Goal: Check status: Check status

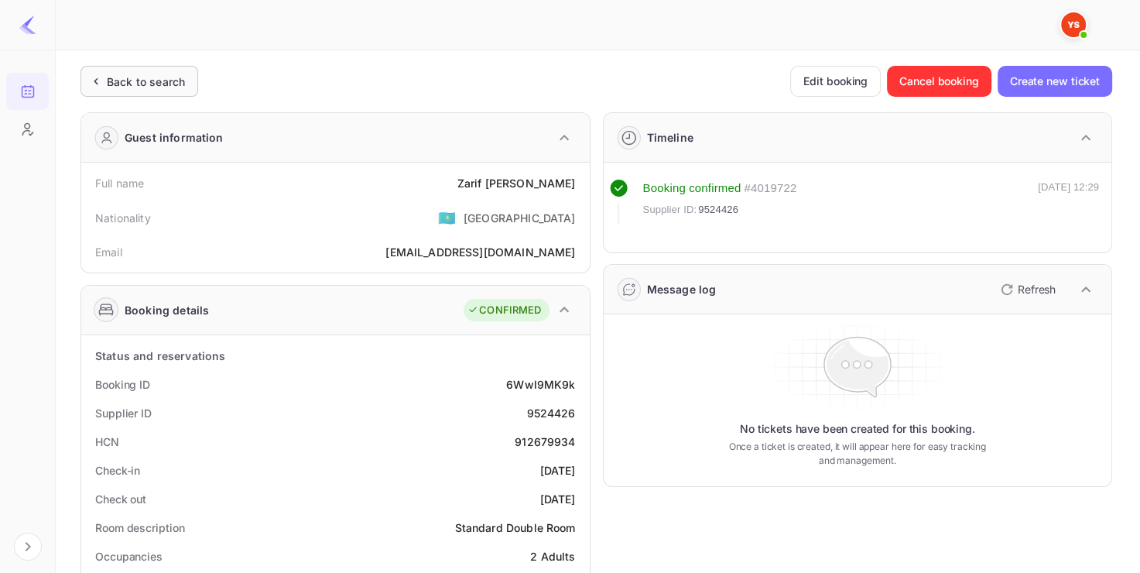
click at [128, 93] on div "Back to search" at bounding box center [140, 81] width 118 height 31
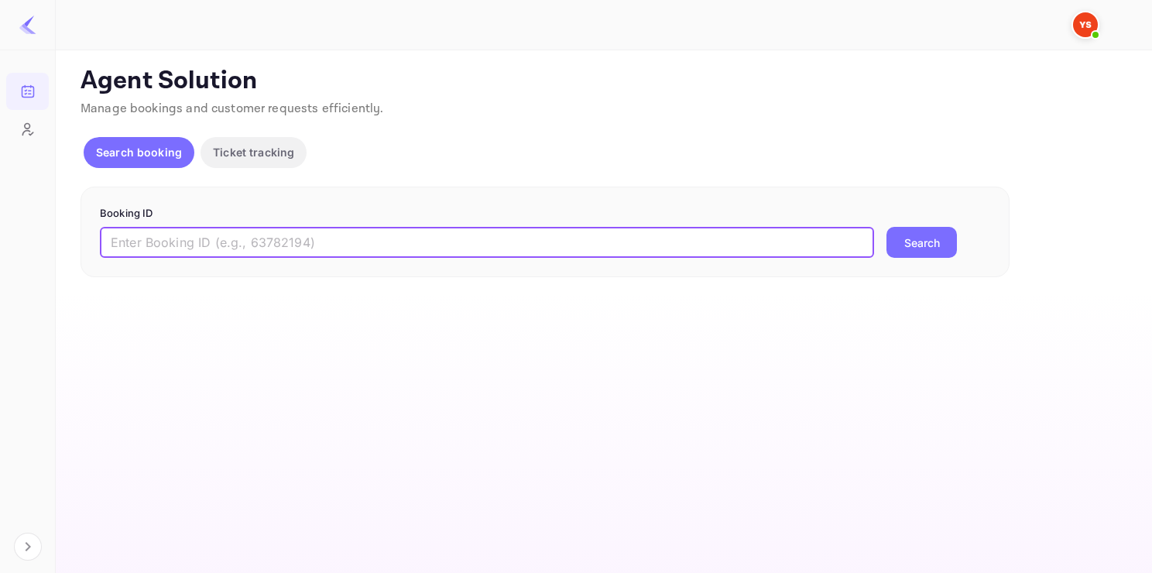
click at [209, 252] on input "text" at bounding box center [487, 242] width 774 height 31
paste input "9224717"
type input "9224717"
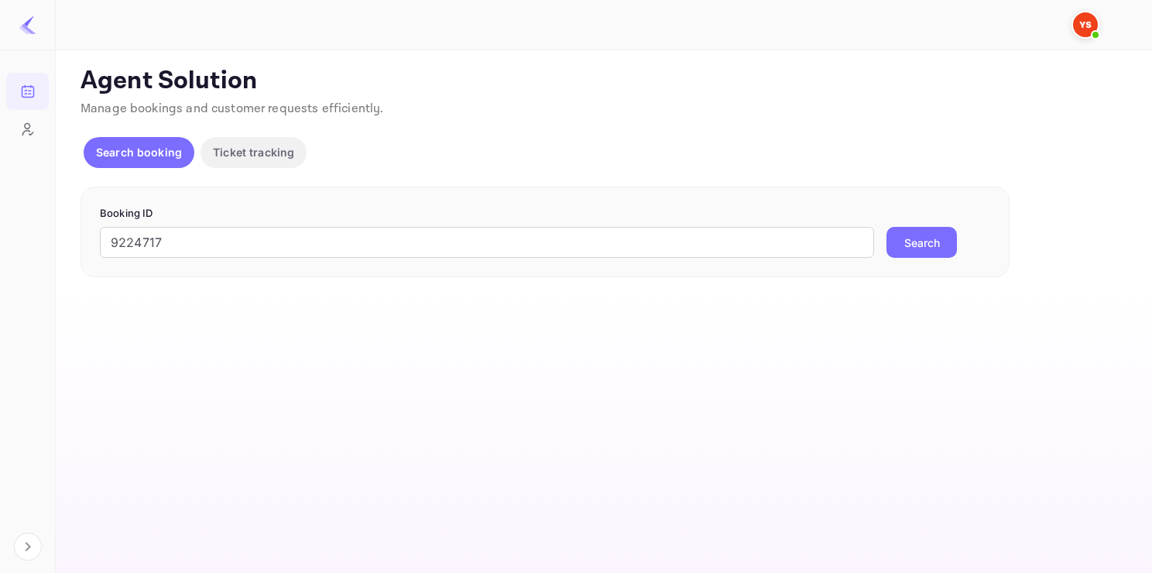
click at [913, 233] on button "Search" at bounding box center [921, 242] width 70 height 31
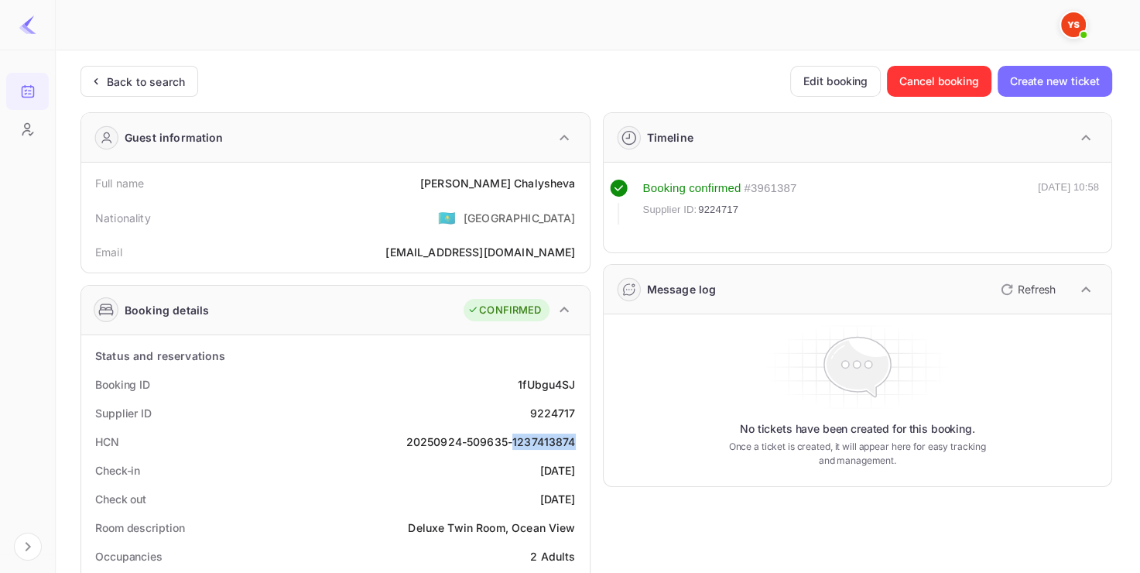
drag, startPoint x: 514, startPoint y: 441, endPoint x: 575, endPoint y: 444, distance: 61.2
click at [575, 444] on div "20250924-509635-1237413874" at bounding box center [491, 441] width 170 height 16
click at [537, 435] on div "20250924-509635-1237413874" at bounding box center [491, 441] width 170 height 16
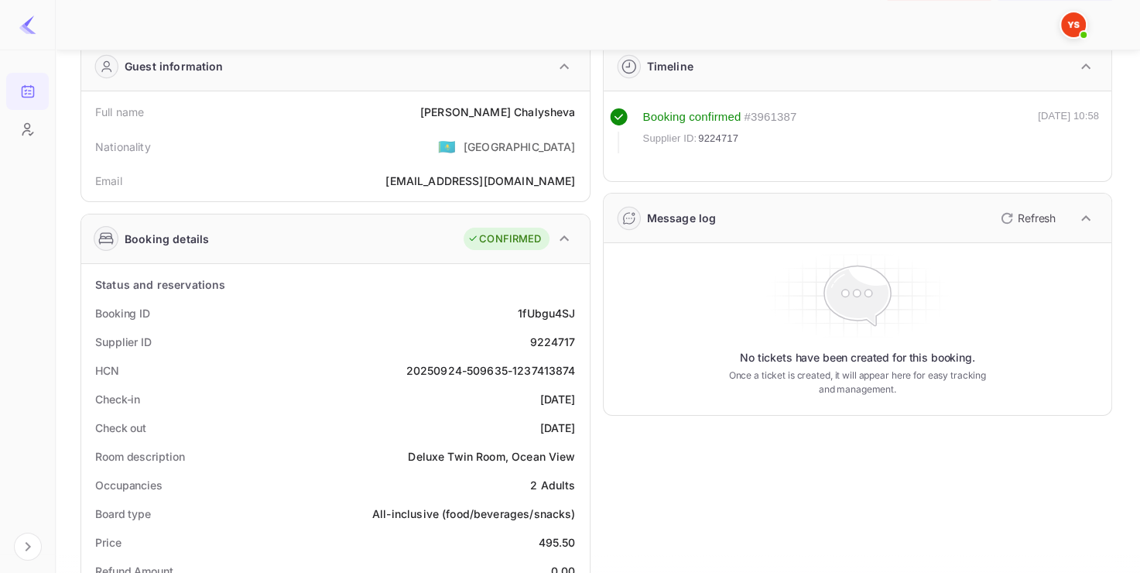
scroll to position [77, 0]
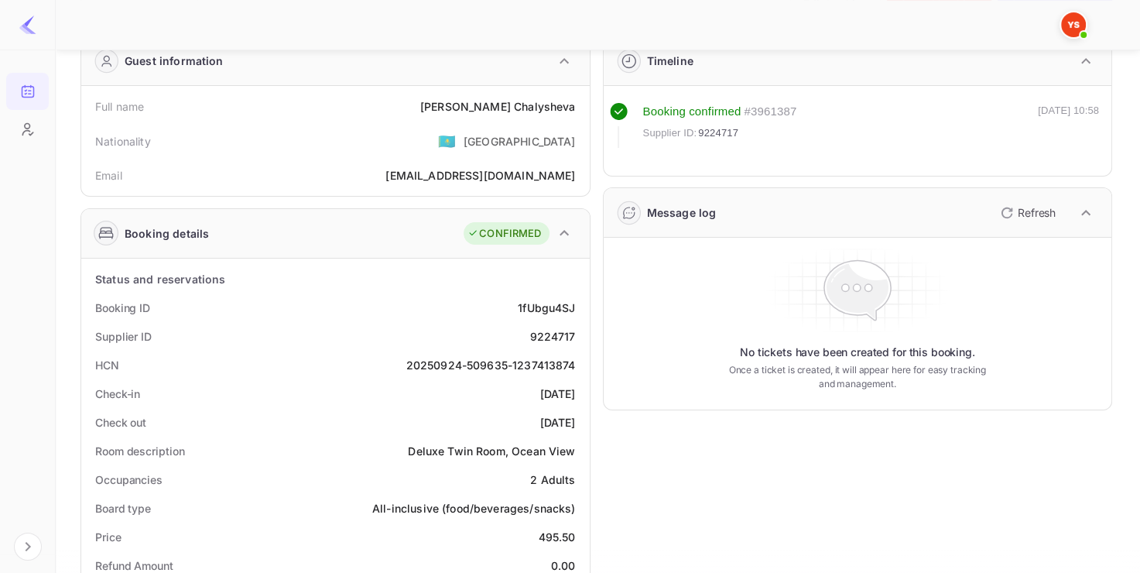
click at [560, 333] on div "9224717" at bounding box center [552, 336] width 46 height 16
copy div "9224717"
drag, startPoint x: 480, startPoint y: 105, endPoint x: 529, endPoint y: 105, distance: 48.8
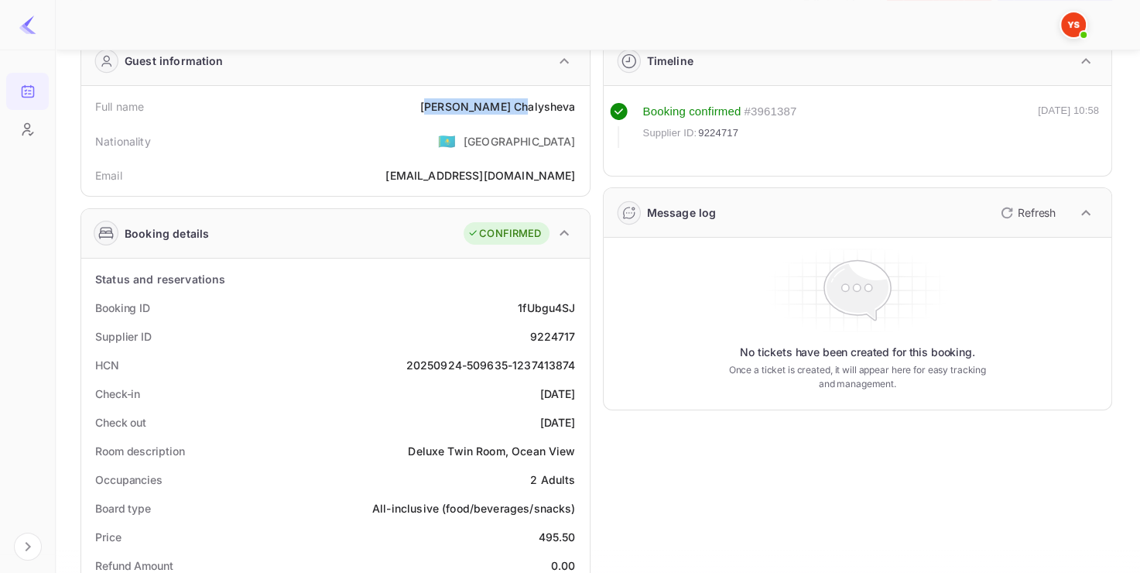
click at [529, 105] on div "[PERSON_NAME]" at bounding box center [498, 106] width 156 height 16
drag, startPoint x: 478, startPoint y: 108, endPoint x: 520, endPoint y: 106, distance: 41.8
click at [521, 107] on div "[PERSON_NAME]" at bounding box center [498, 106] width 156 height 16
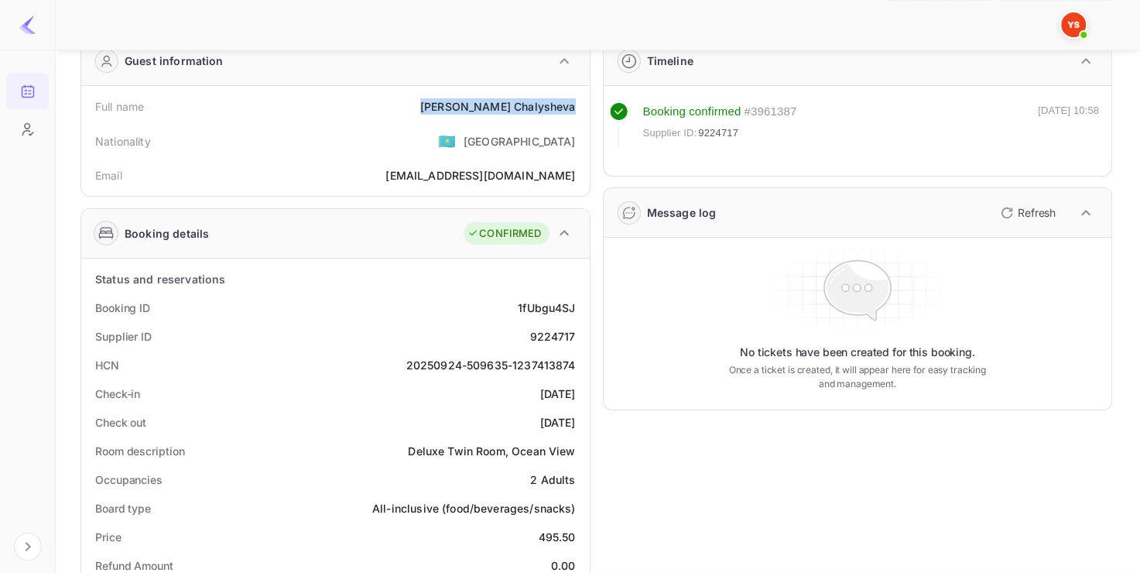
copy div "[PERSON_NAME]"
drag, startPoint x: 470, startPoint y: 105, endPoint x: 577, endPoint y: 99, distance: 107.7
click at [578, 99] on div "Full name [PERSON_NAME]" at bounding box center [335, 106] width 496 height 29
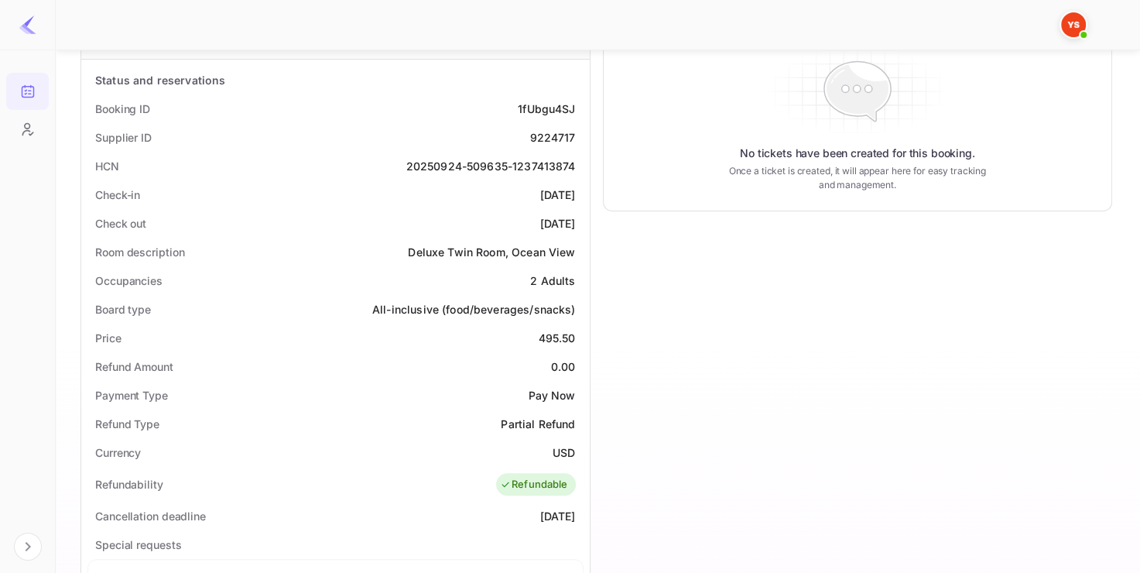
scroll to position [279, 0]
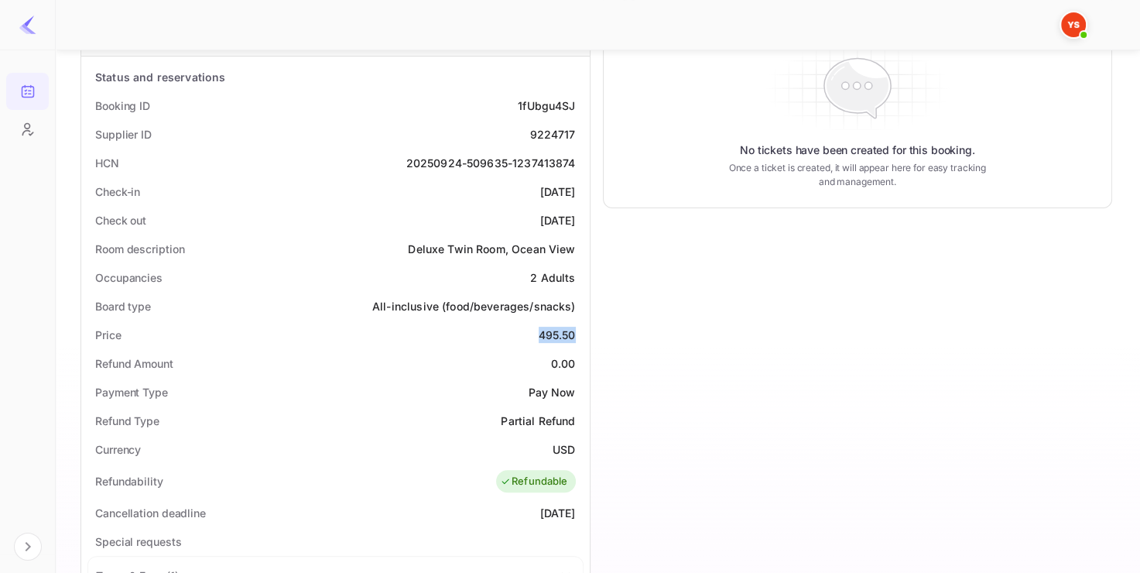
drag, startPoint x: 536, startPoint y: 334, endPoint x: 582, endPoint y: 334, distance: 45.7
click at [582, 334] on div "Price 495.50" at bounding box center [335, 334] width 496 height 29
copy div "495.50"
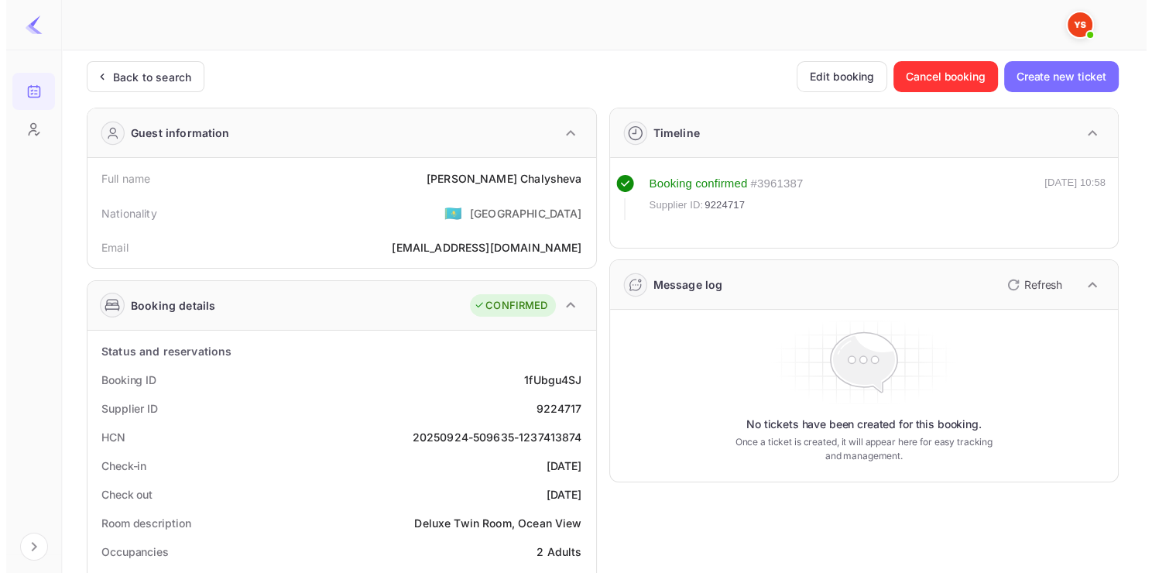
scroll to position [0, 0]
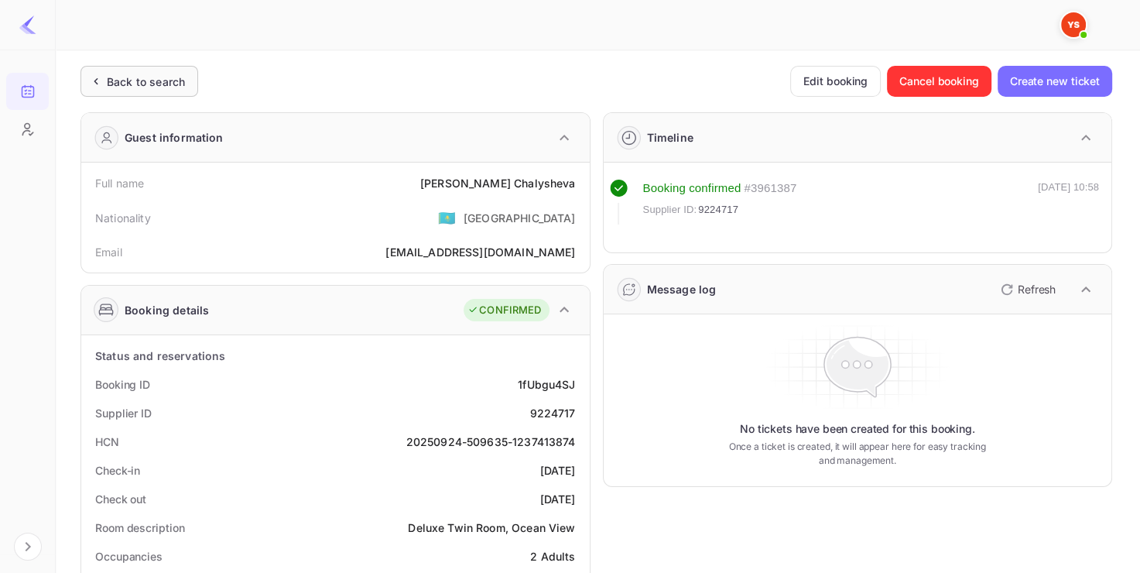
click at [168, 84] on div "Back to search" at bounding box center [146, 82] width 78 height 16
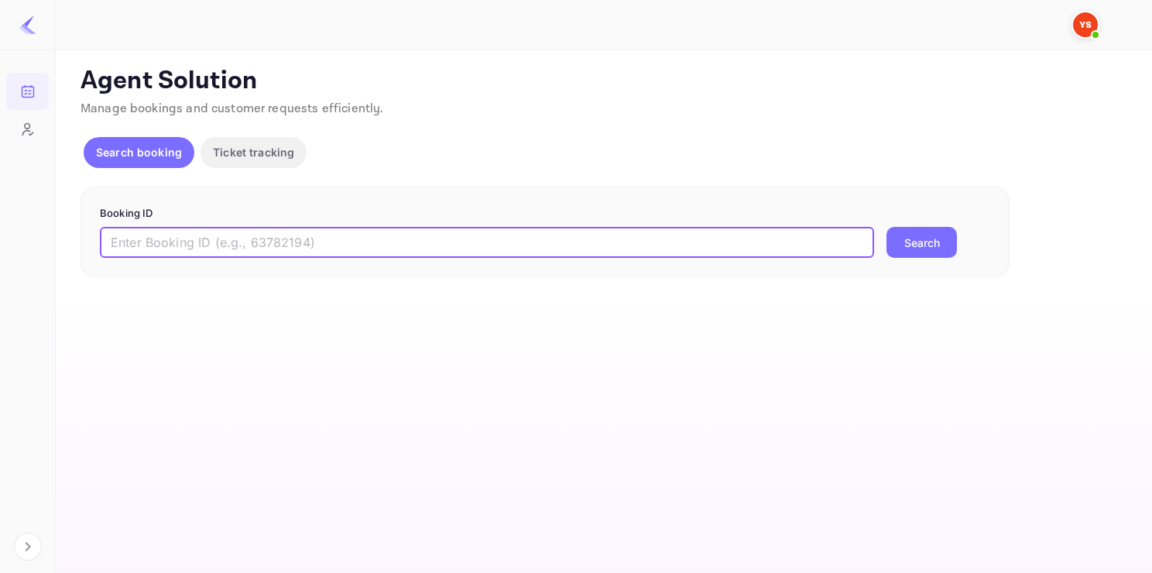
click at [220, 235] on input "text" at bounding box center [487, 242] width 774 height 31
paste input "9307989"
type input "9307989"
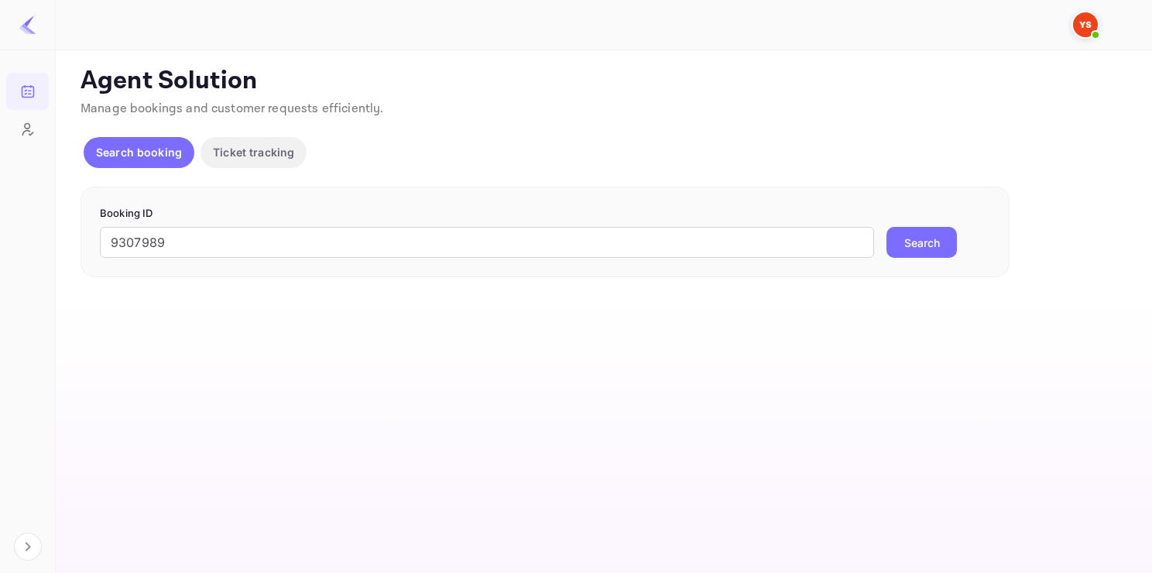
click at [913, 248] on button "Search" at bounding box center [921, 242] width 70 height 31
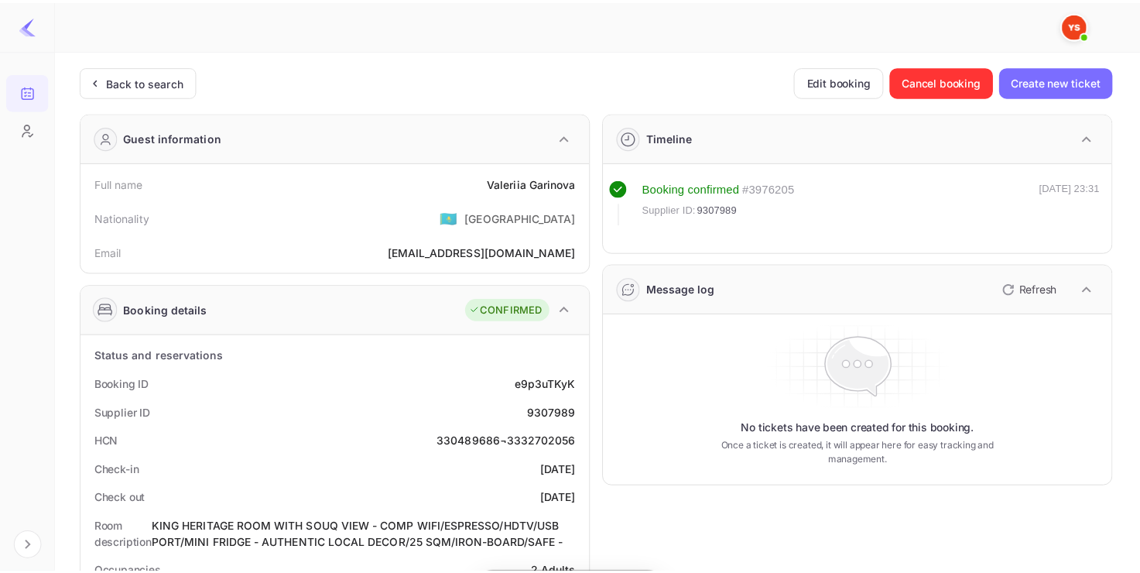
scroll to position [3, 0]
